Goal: Information Seeking & Learning: Learn about a topic

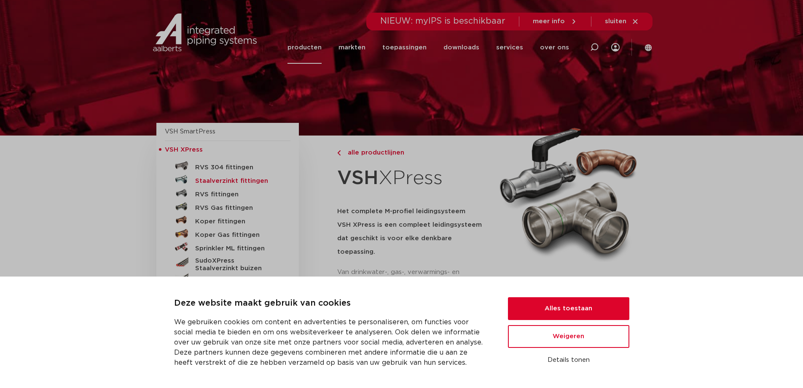
click at [230, 181] on h5 "Staalverzinkt fittingen" at bounding box center [236, 181] width 83 height 8
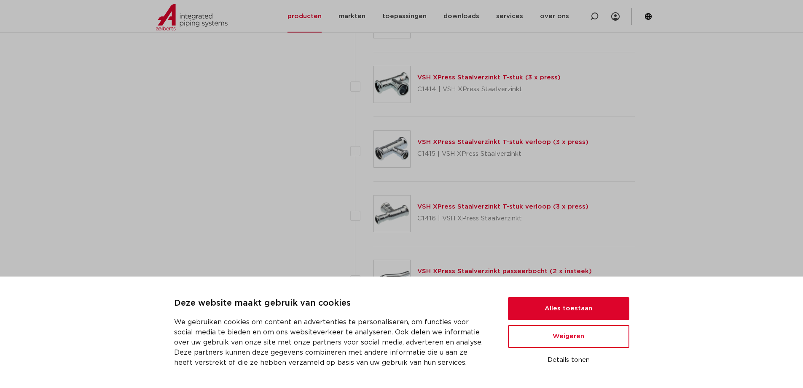
scroll to position [801, 0]
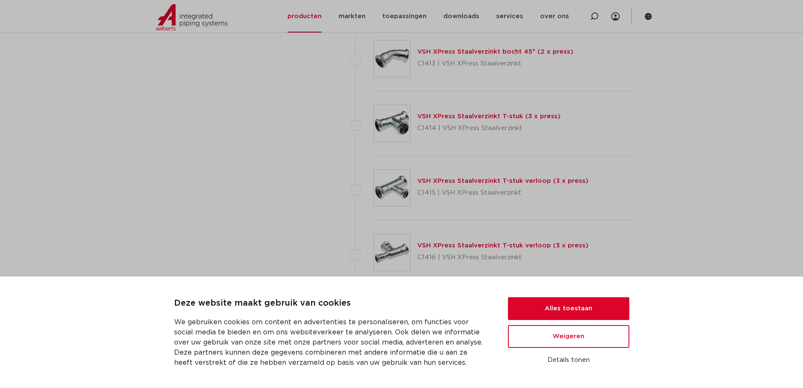
click at [393, 127] on img at bounding box center [392, 123] width 36 height 36
